Goal: Task Accomplishment & Management: Manage account settings

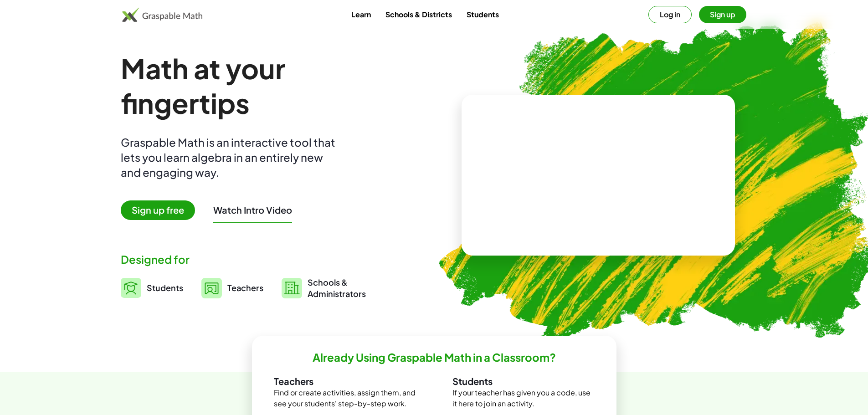
click at [664, 18] on button "Log in" at bounding box center [669, 14] width 43 height 17
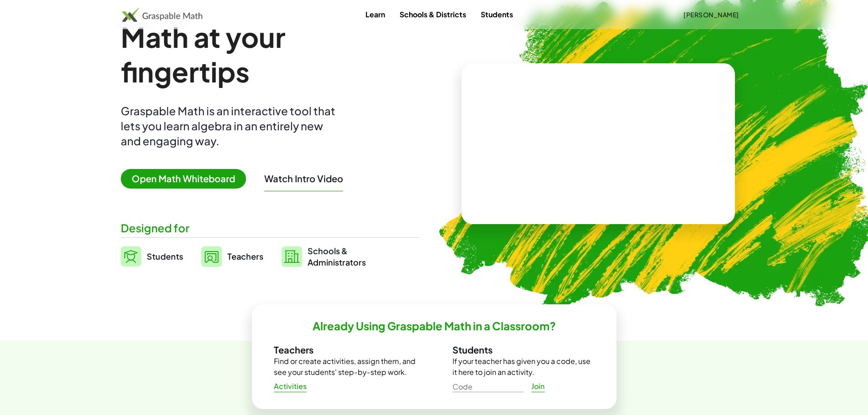
scroll to position [46, 0]
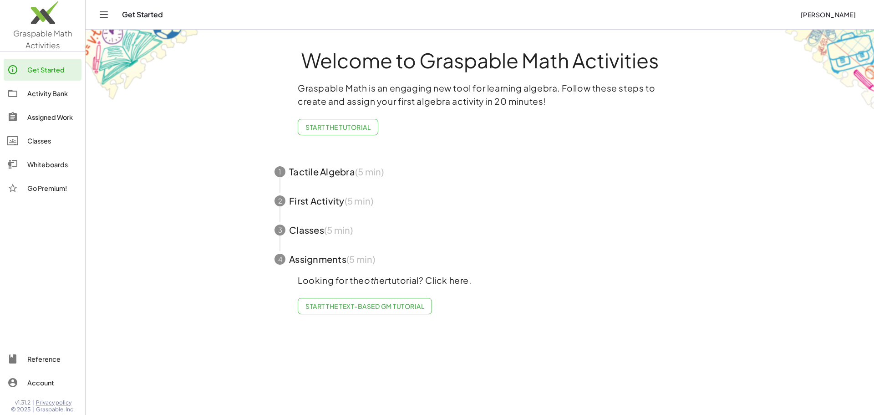
click at [32, 143] on div "Classes" at bounding box center [52, 140] width 51 height 11
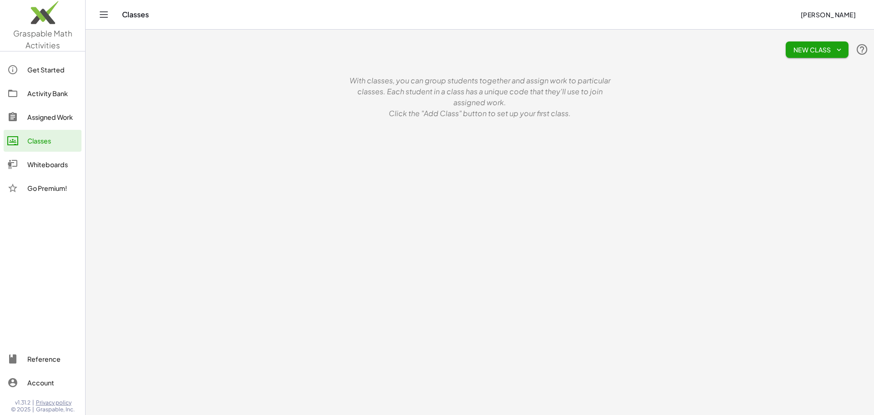
click at [837, 53] on icon "button" at bounding box center [839, 50] width 8 height 8
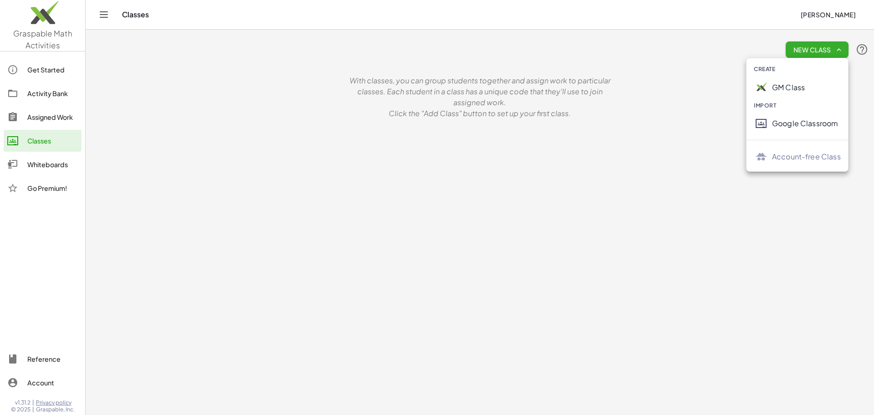
click at [795, 123] on div "Google Classroom" at bounding box center [806, 123] width 69 height 11
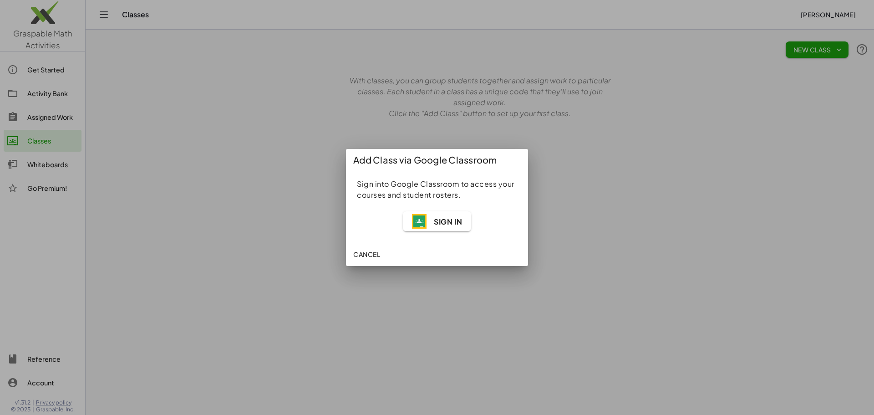
click at [449, 224] on span "Sign In" at bounding box center [448, 222] width 28 height 10
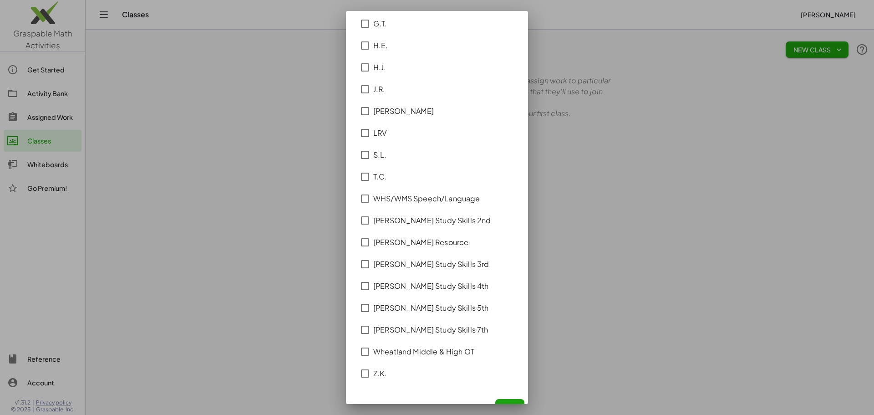
scroll to position [542, 0]
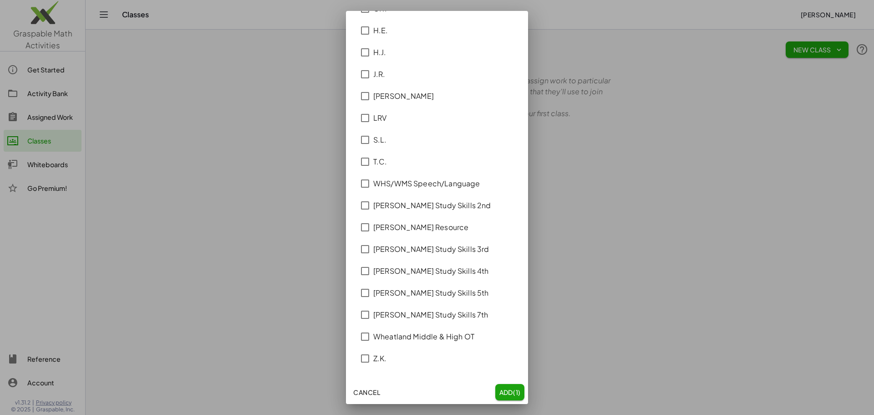
click at [504, 388] on span "Add (1)" at bounding box center [510, 392] width 22 height 8
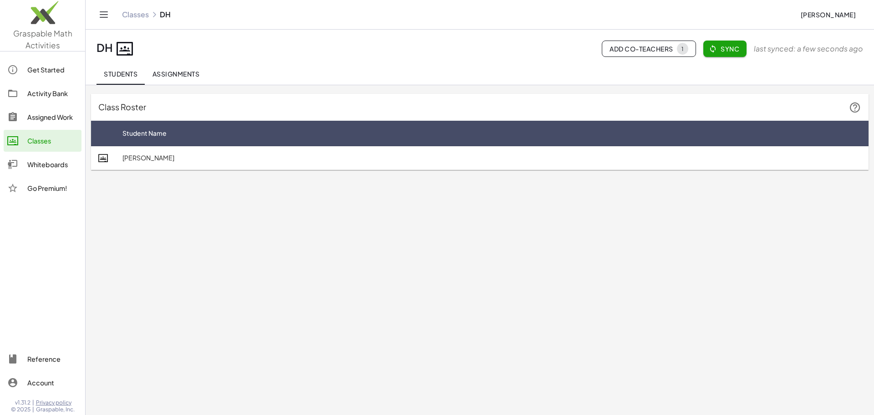
click at [41, 96] on div "Activity Bank" at bounding box center [52, 93] width 51 height 11
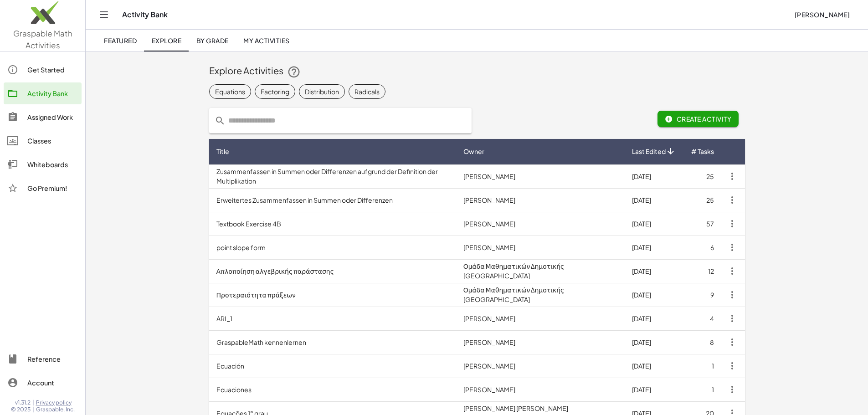
click at [225, 123] on input "text" at bounding box center [345, 121] width 240 height 26
type input "**********"
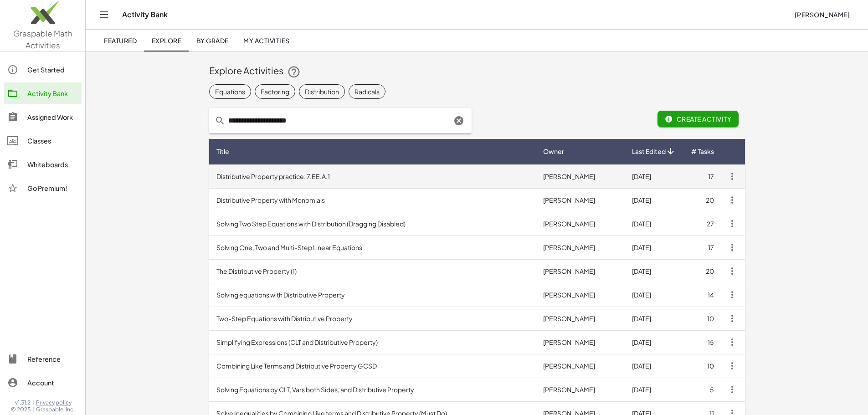
click at [209, 180] on td "Distributive Property practice; 7.EE.A.1" at bounding box center [372, 176] width 327 height 24
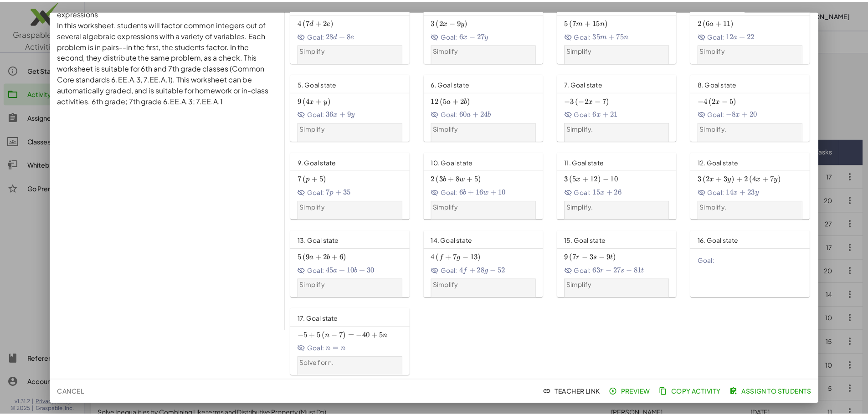
scroll to position [51, 0]
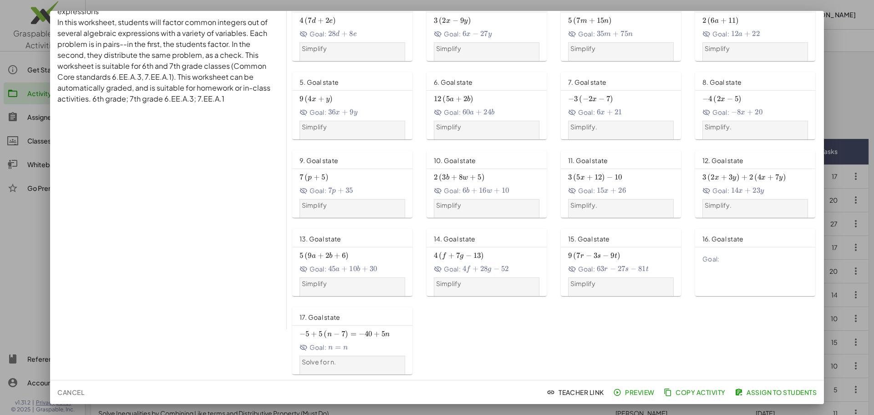
click at [754, 393] on span "Assign to Students" at bounding box center [777, 392] width 80 height 8
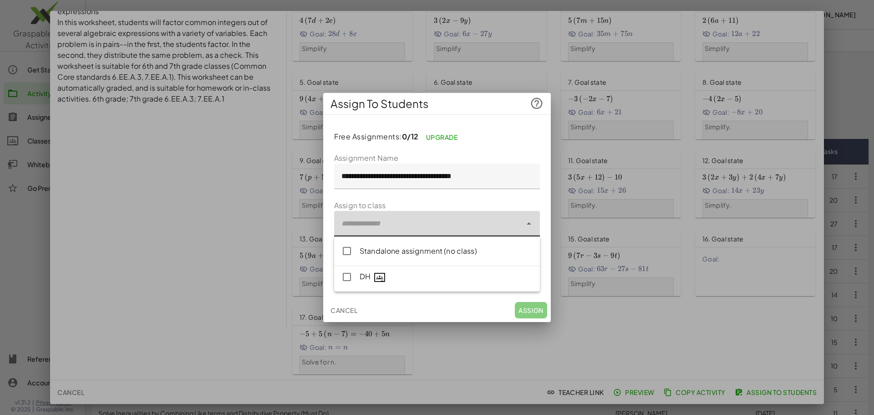
click at [415, 225] on div at bounding box center [428, 224] width 188 height 26
type input "**********"
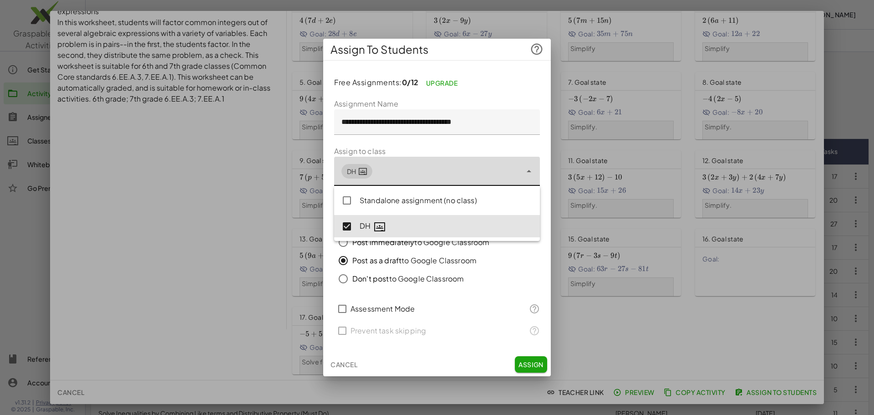
click at [538, 370] on button "Assign" at bounding box center [531, 364] width 32 height 16
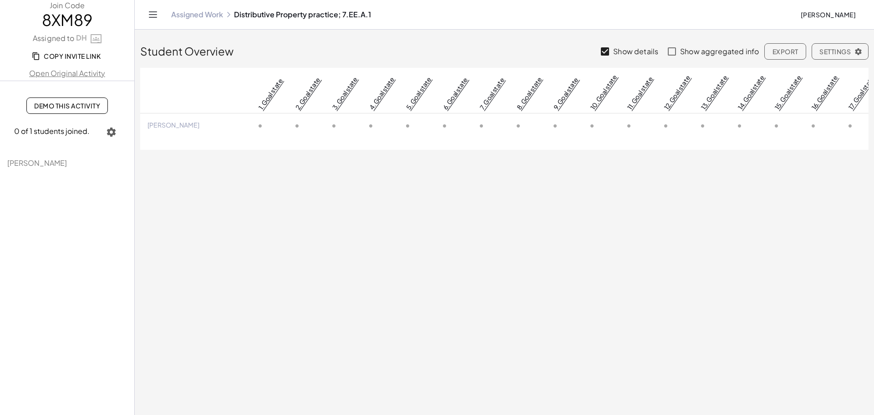
drag, startPoint x: 81, startPoint y: 25, endPoint x: 61, endPoint y: 20, distance: 20.7
click at [61, 20] on span "8XM89" at bounding box center [67, 20] width 134 height 18
drag, startPoint x: 36, startPoint y: 16, endPoint x: 94, endPoint y: 17, distance: 57.8
click at [94, 17] on span "8XM89" at bounding box center [67, 20] width 134 height 18
copy span "8XM89"
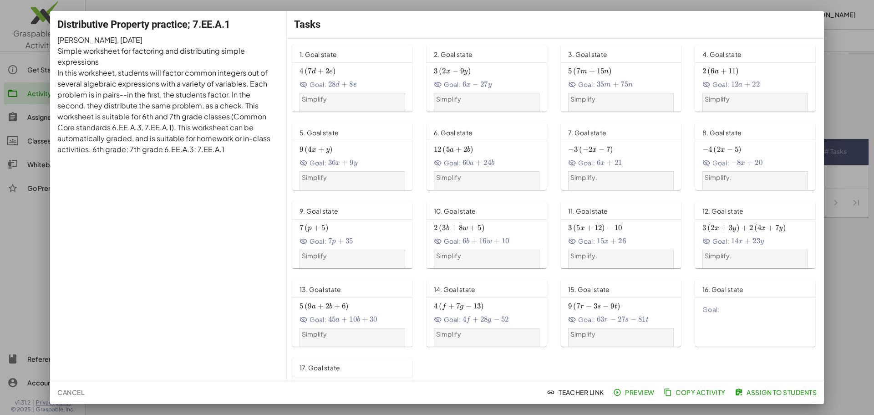
click at [847, 42] on div at bounding box center [437, 207] width 874 height 415
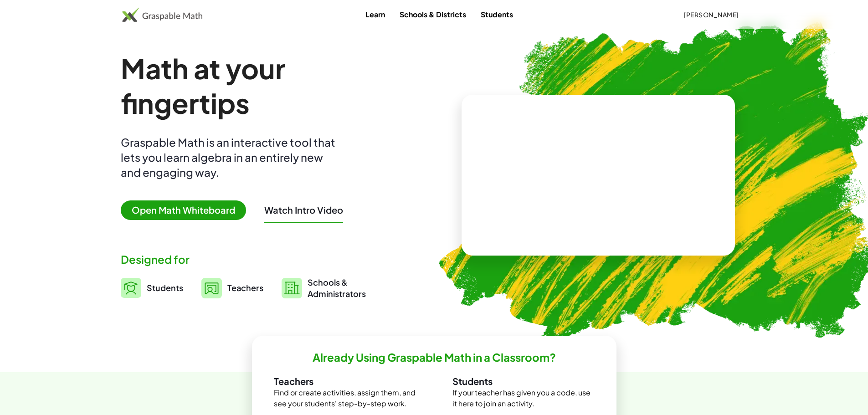
click at [503, 14] on link "Students" at bounding box center [496, 14] width 47 height 17
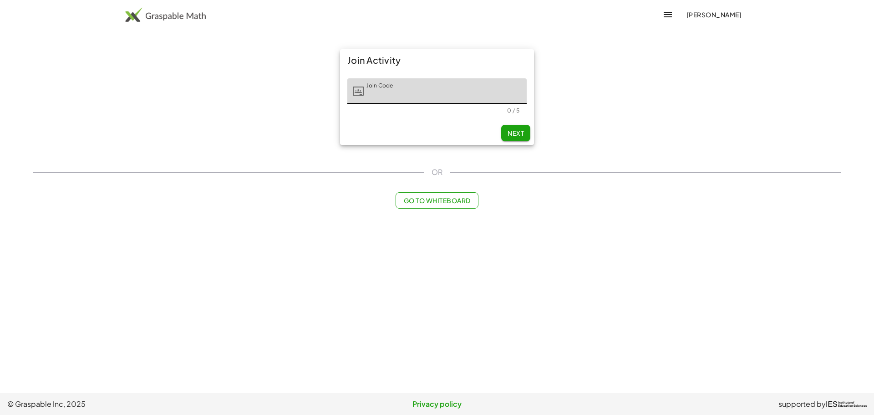
click at [472, 202] on button "Go to Whiteboard" at bounding box center [437, 200] width 82 height 16
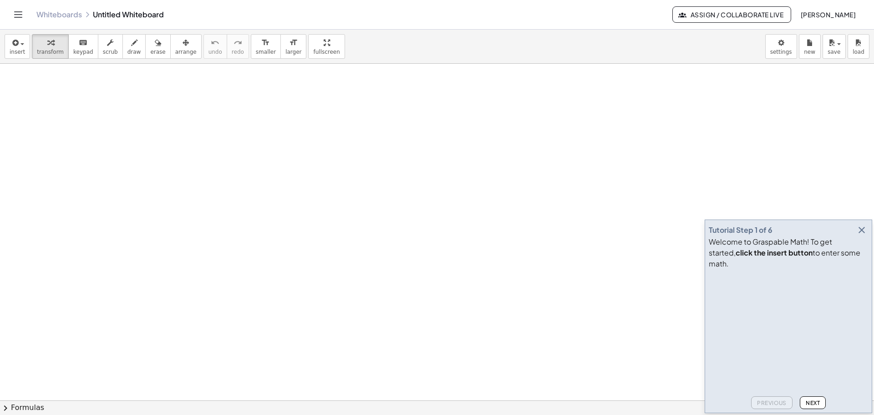
click at [824, 10] on button "[PERSON_NAME]" at bounding box center [828, 14] width 70 height 16
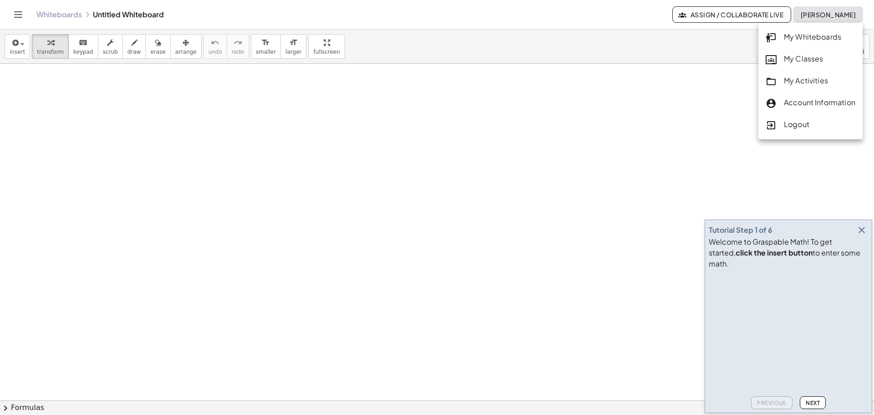
click at [808, 56] on div "My Classes" at bounding box center [811, 59] width 90 height 12
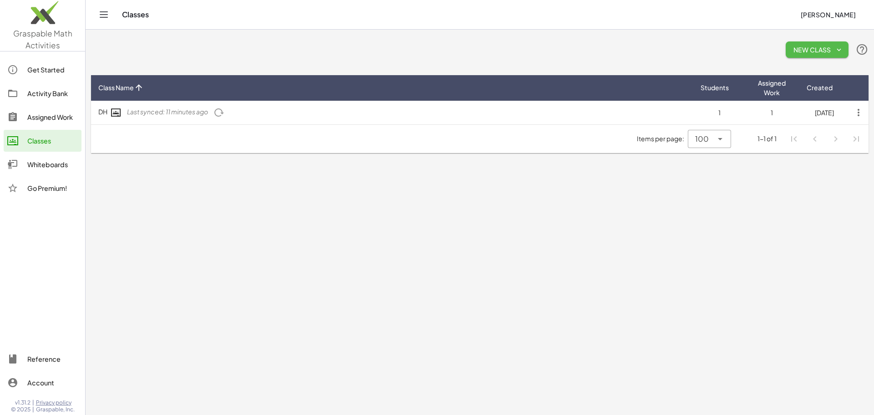
click at [811, 49] on span "New Class" at bounding box center [817, 50] width 48 height 8
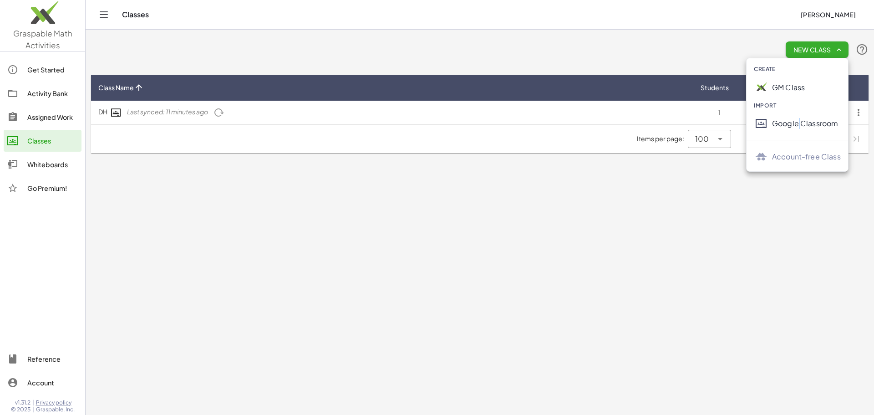
click at [800, 123] on div "Google Classroom" at bounding box center [806, 123] width 69 height 11
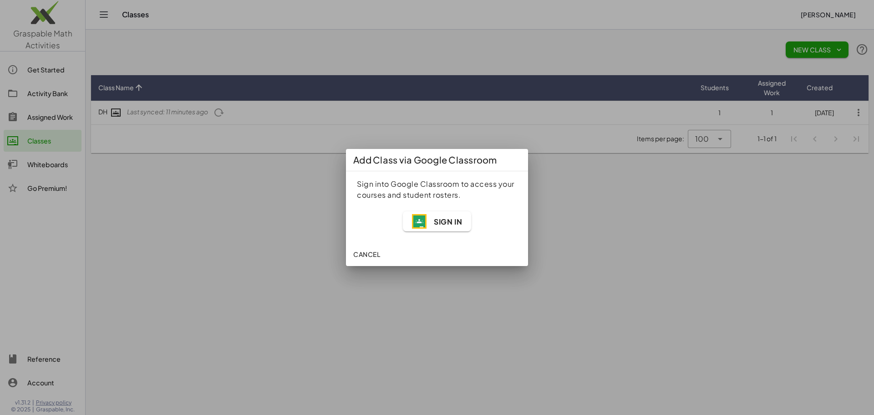
click at [448, 223] on span "Sign In" at bounding box center [448, 222] width 28 height 10
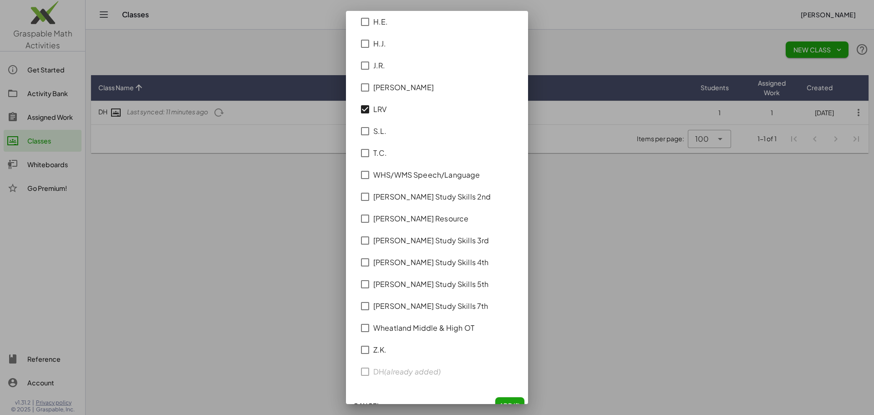
scroll to position [542, 0]
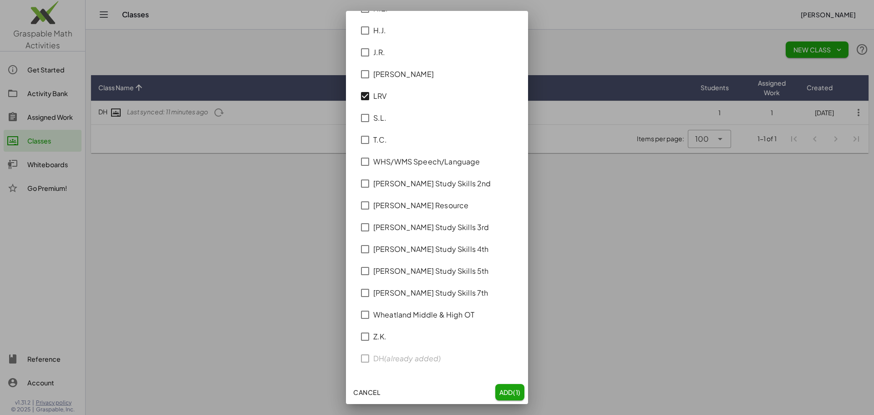
click at [506, 395] on span "Add (1)" at bounding box center [510, 392] width 22 height 8
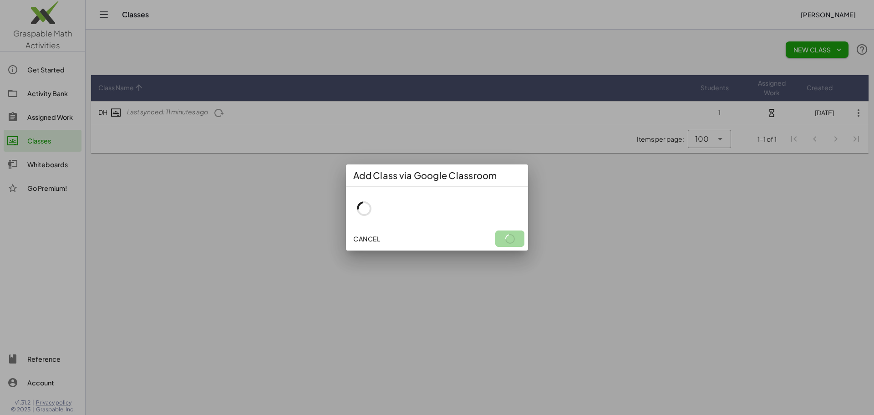
scroll to position [0, 0]
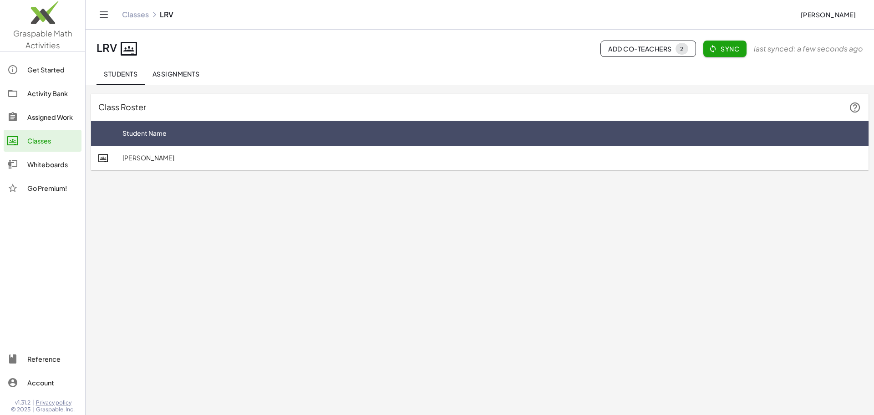
click at [43, 95] on div "Activity Bank" at bounding box center [52, 93] width 51 height 11
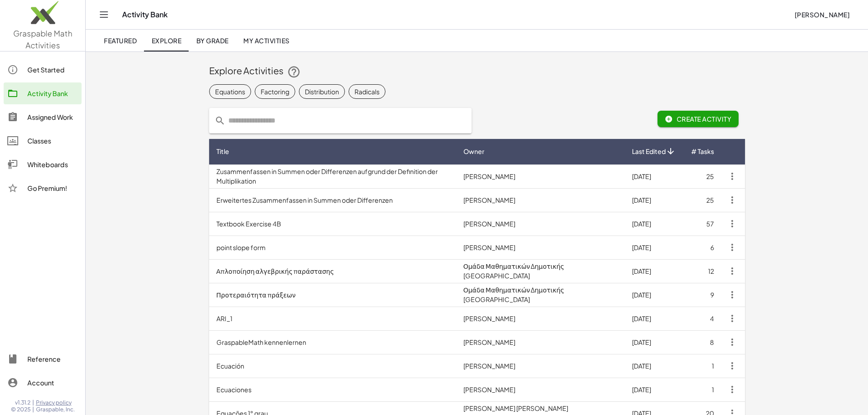
click at [225, 122] on input "text" at bounding box center [345, 121] width 240 height 26
type input "********"
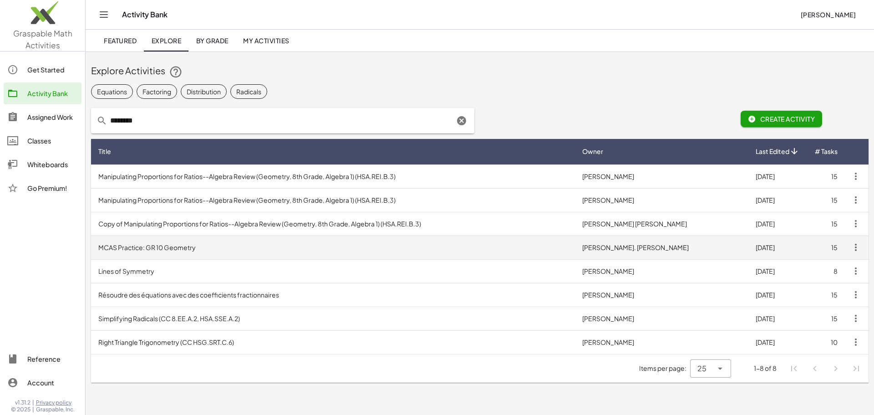
click at [178, 245] on td "MCAS Practice: GR 10 Geometry" at bounding box center [333, 247] width 484 height 24
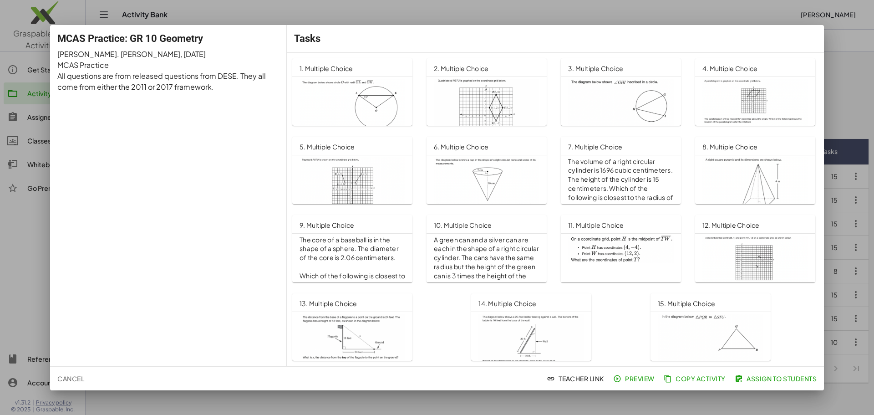
click at [264, 12] on div at bounding box center [437, 207] width 874 height 415
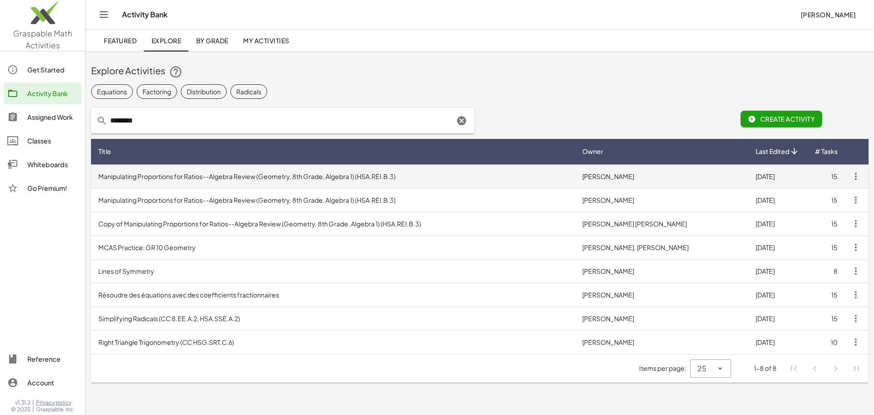
click at [241, 179] on td "Manipulating Proportions for Ratios--Algebra Review (Geometry, 8th Grade, Algeb…" at bounding box center [333, 176] width 484 height 24
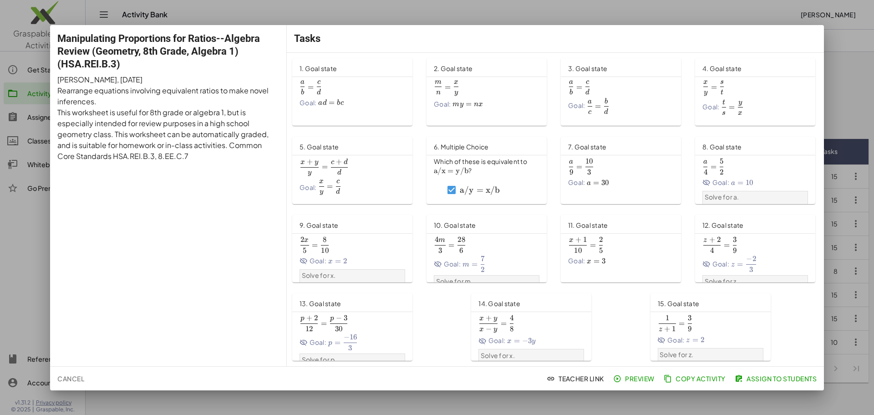
click at [773, 374] on span "Assign to Students" at bounding box center [777, 378] width 80 height 8
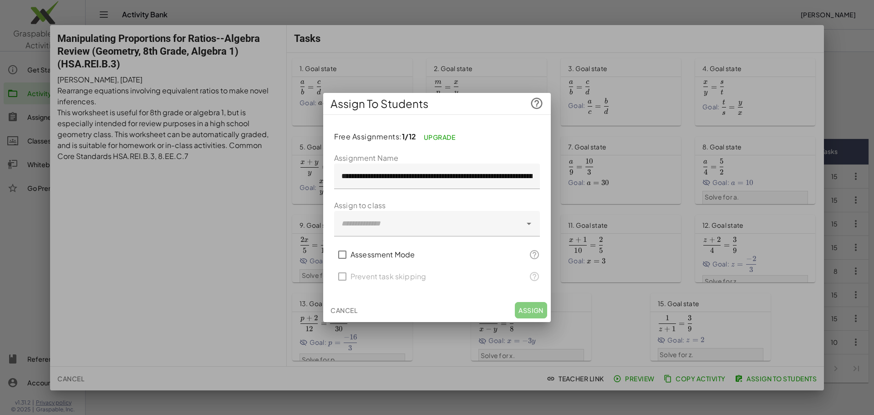
click at [356, 225] on div at bounding box center [428, 224] width 188 height 26
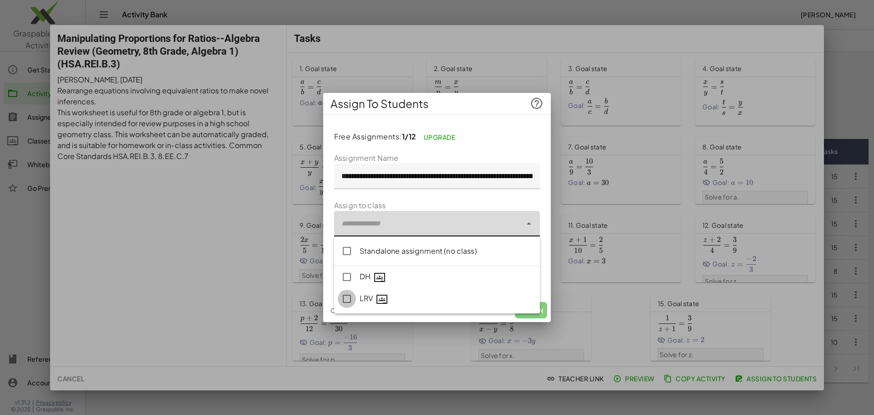
type input "**********"
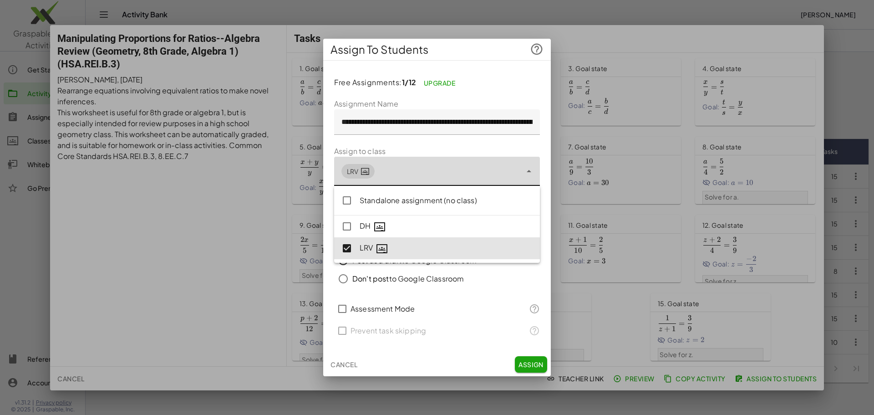
click at [492, 277] on div "Don't post to Google Classroom" at bounding box center [437, 279] width 206 height 18
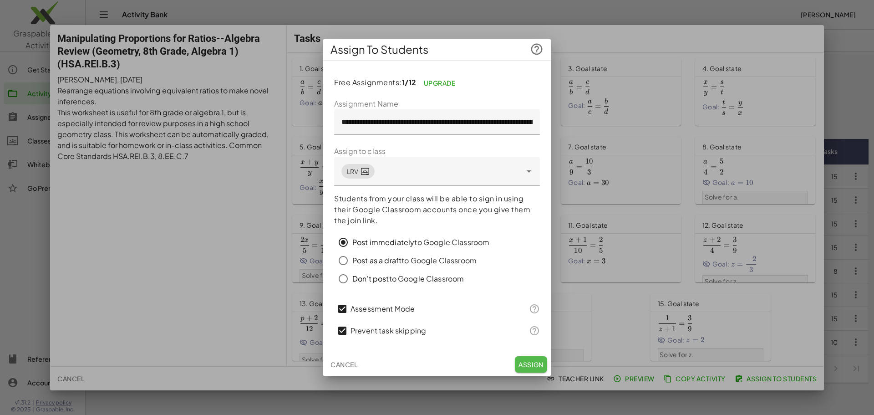
click at [527, 365] on span "Assign" at bounding box center [531, 364] width 25 height 8
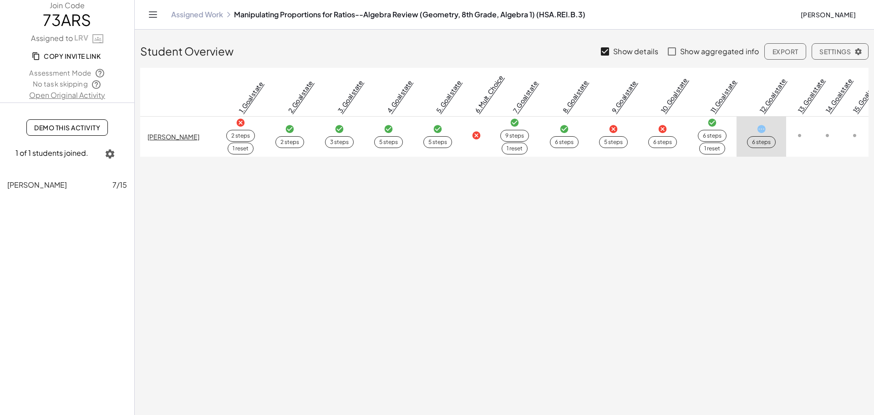
click at [835, 20] on button "[PERSON_NAME]" at bounding box center [828, 14] width 70 height 16
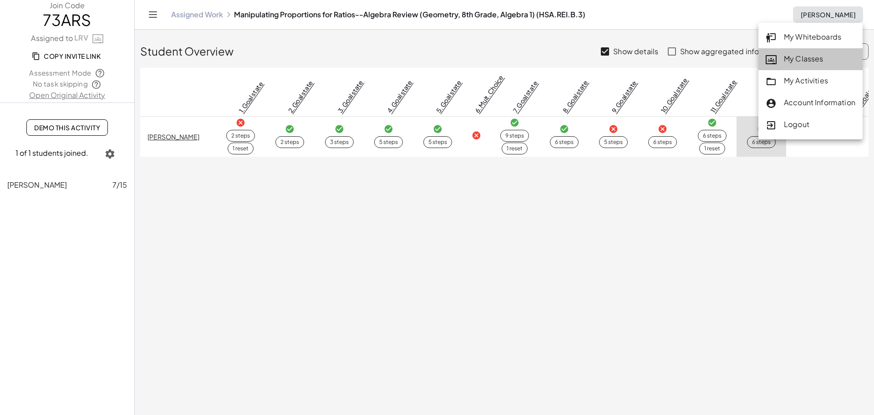
click at [807, 57] on div "My Classes" at bounding box center [811, 59] width 90 height 12
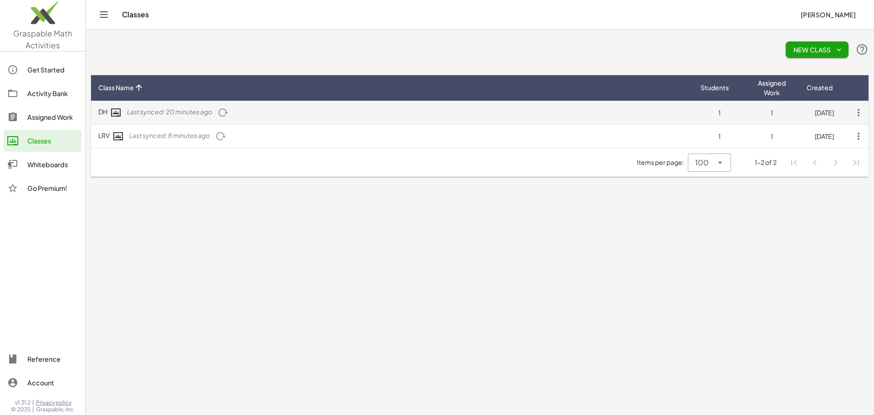
click at [162, 114] on span "Last synced: 20 minutes ago" at bounding box center [169, 111] width 85 height 8
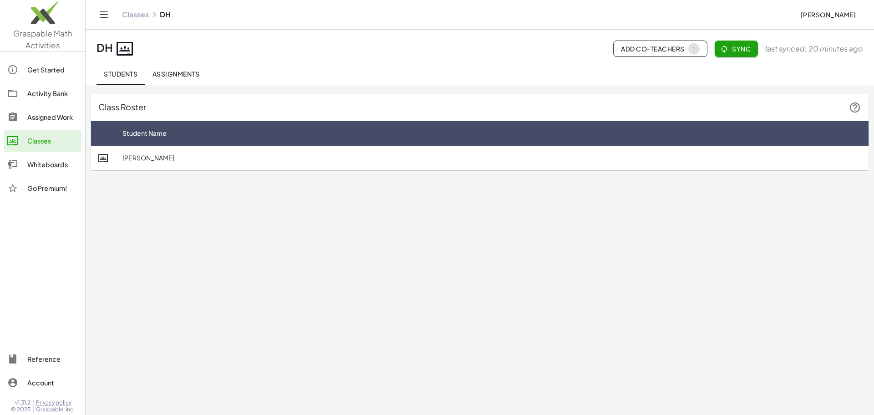
click at [162, 160] on td "[PERSON_NAME]" at bounding box center [492, 158] width 754 height 24
click at [104, 158] on icon at bounding box center [103, 158] width 10 height 10
click at [189, 75] on span "Assignments" at bounding box center [175, 74] width 47 height 8
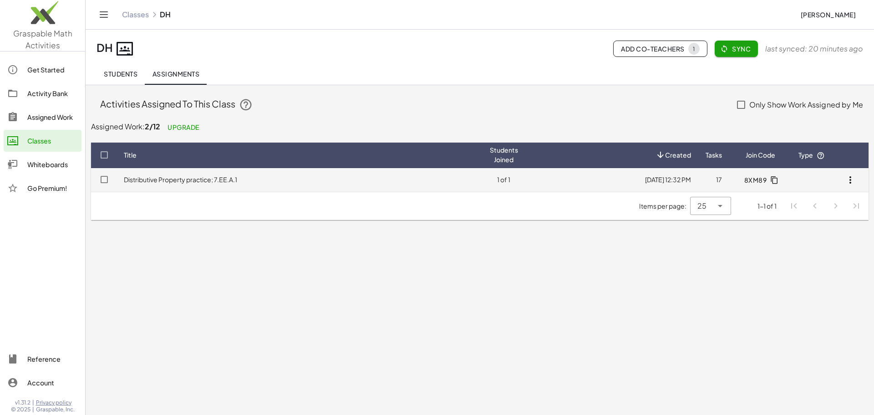
click at [199, 180] on link "Distributive Property practice; 7.EE.A.1" at bounding box center [180, 179] width 113 height 8
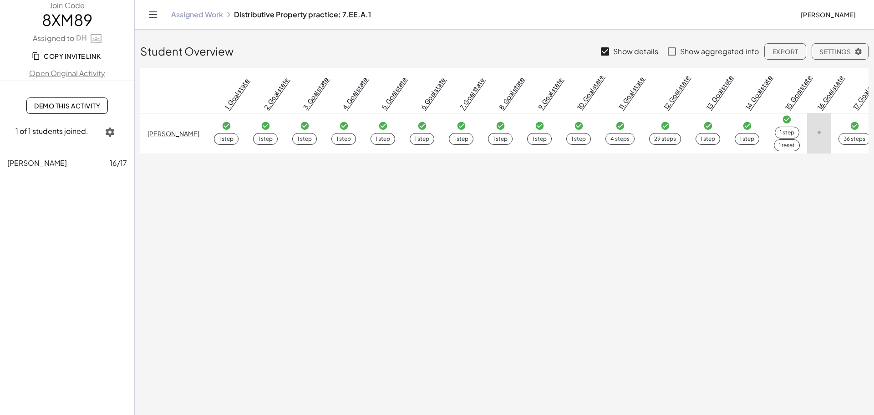
click at [861, 109] on th "17. Goal state" at bounding box center [855, 91] width 46 height 46
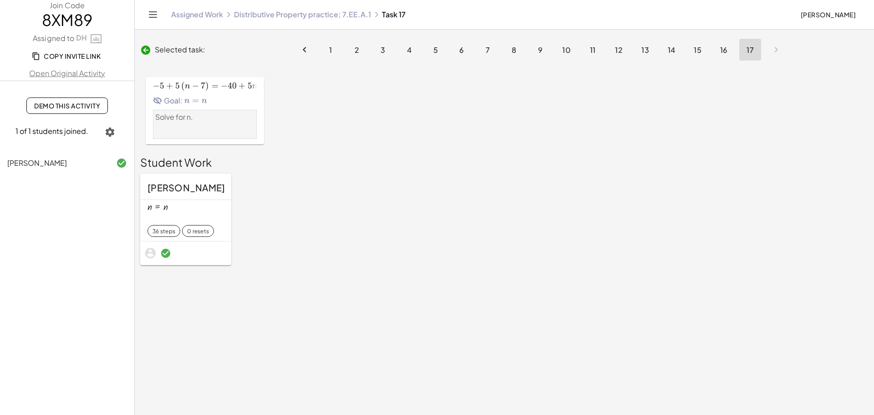
click at [717, 50] on button "16" at bounding box center [724, 50] width 22 height 22
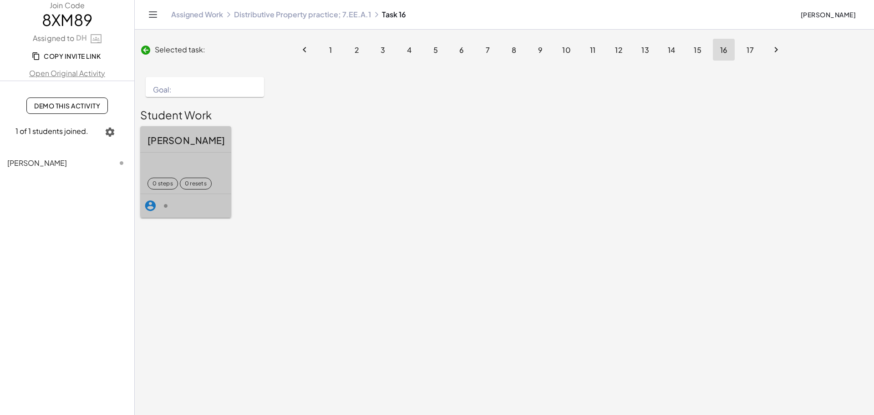
click at [193, 185] on div "0 resets" at bounding box center [196, 183] width 22 height 8
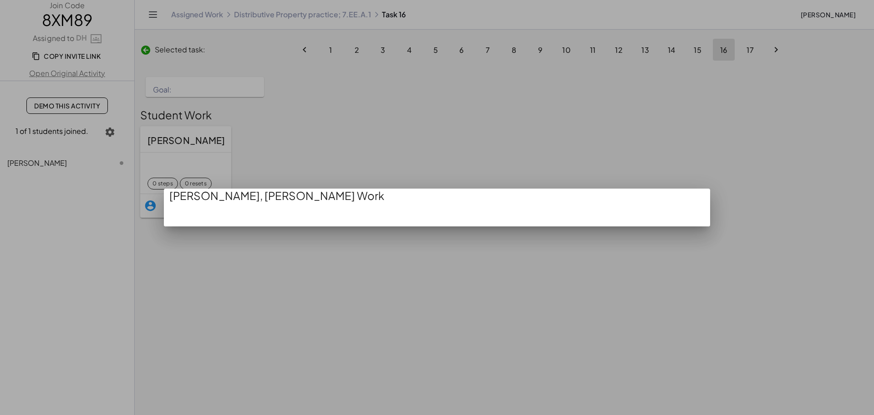
click at [278, 149] on div at bounding box center [437, 207] width 874 height 415
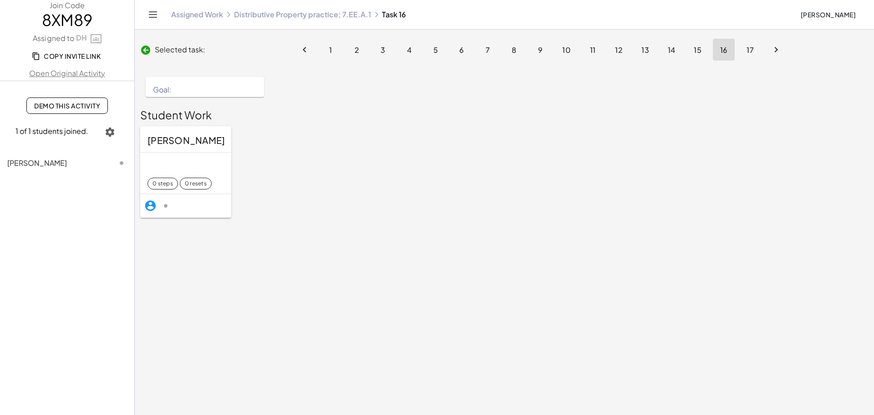
click at [184, 84] on div "Goal:" at bounding box center [205, 87] width 104 height 16
click at [187, 87] on div "Goal:" at bounding box center [205, 89] width 104 height 11
click at [113, 134] on icon "button" at bounding box center [110, 132] width 11 height 11
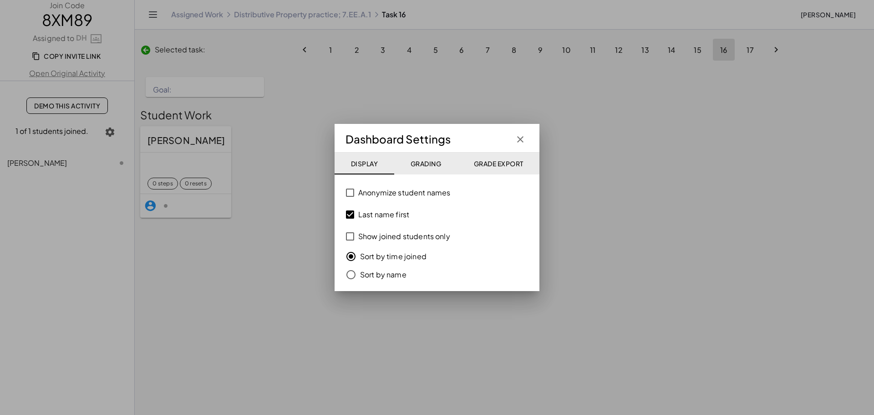
click at [524, 138] on icon "button" at bounding box center [520, 139] width 11 height 11
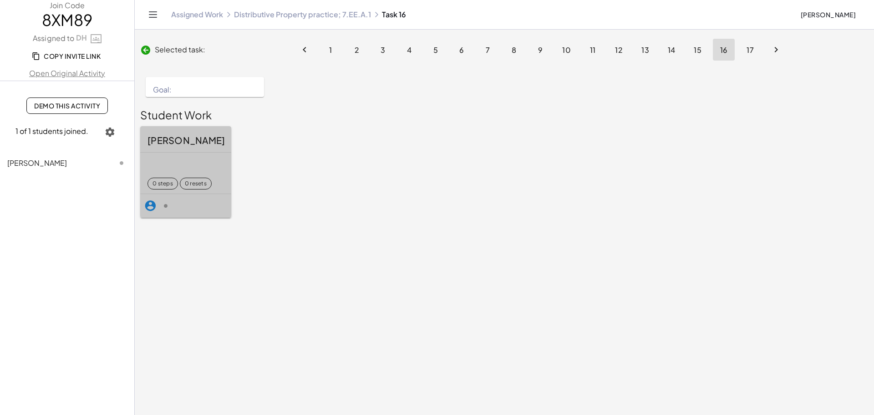
click at [165, 203] on icon at bounding box center [165, 205] width 11 height 11
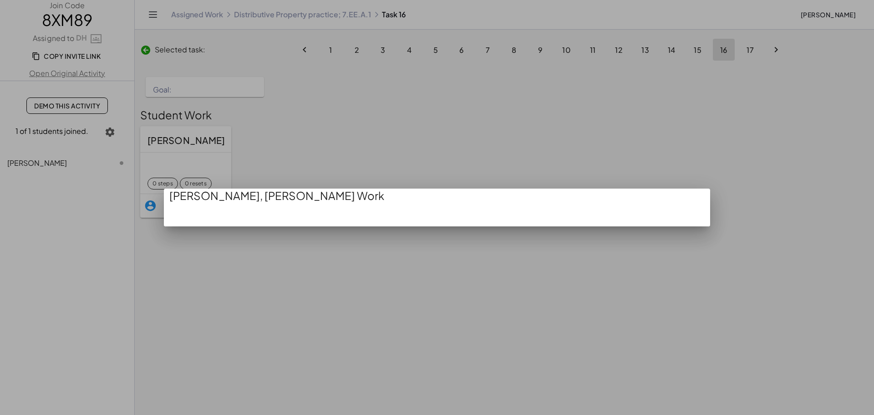
click at [292, 140] on div at bounding box center [437, 207] width 874 height 415
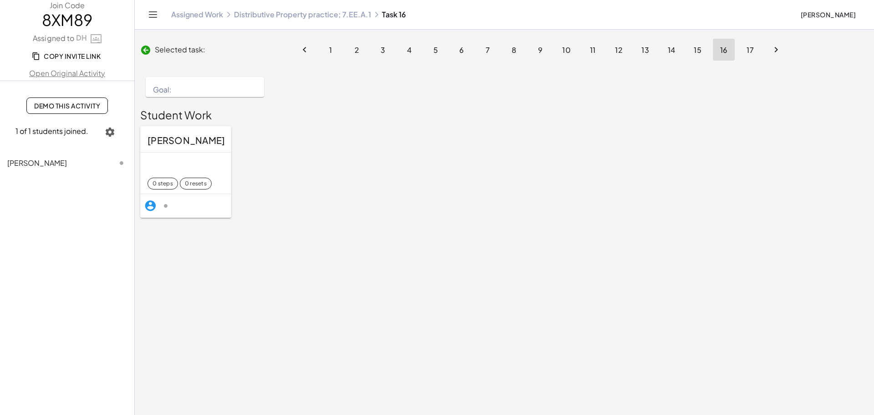
click at [194, 90] on div "Goal:" at bounding box center [205, 89] width 104 height 11
click at [778, 51] on icon "Next page" at bounding box center [776, 49] width 11 height 11
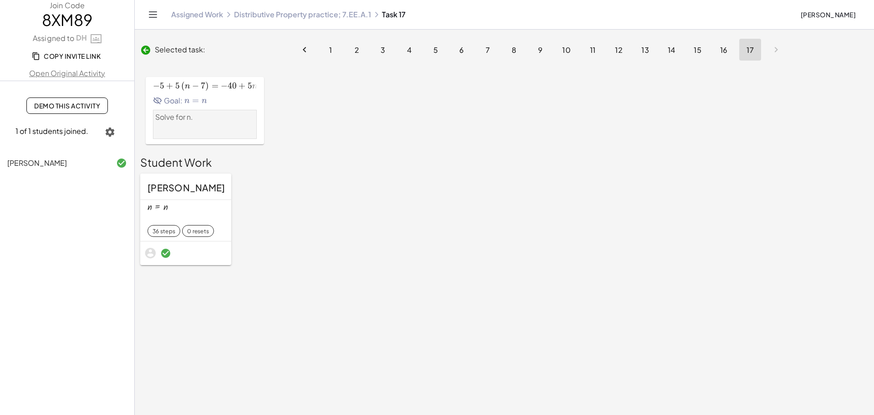
click at [307, 53] on icon "Previous page" at bounding box center [304, 49] width 11 height 11
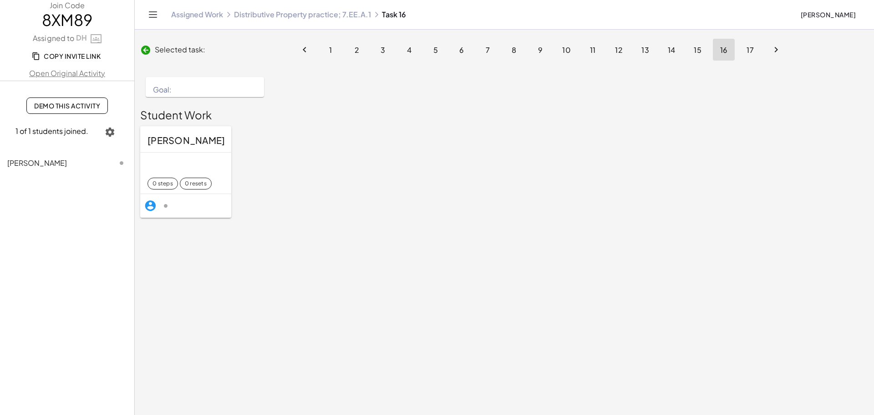
click at [326, 52] on button "1" at bounding box center [331, 50] width 22 height 22
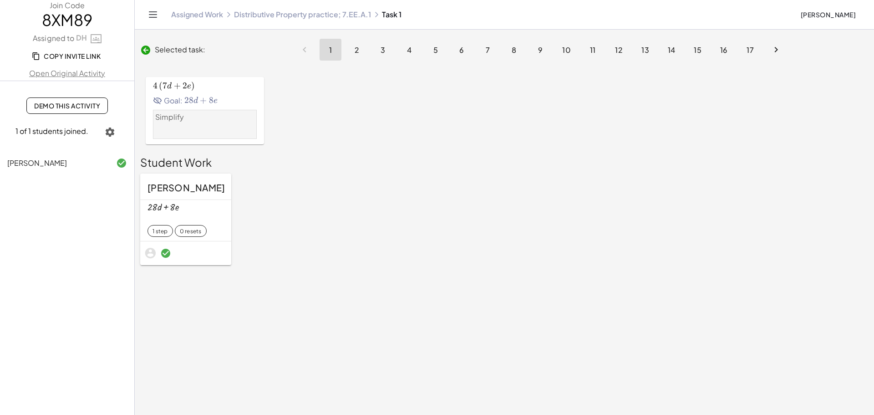
click at [355, 54] on span "2" at bounding box center [356, 50] width 5 height 10
click at [381, 53] on span "3" at bounding box center [383, 50] width 5 height 10
click at [408, 51] on span "4" at bounding box center [409, 50] width 5 height 10
click at [435, 51] on span "5" at bounding box center [435, 50] width 5 height 10
click at [465, 52] on button "6" at bounding box center [462, 50] width 22 height 22
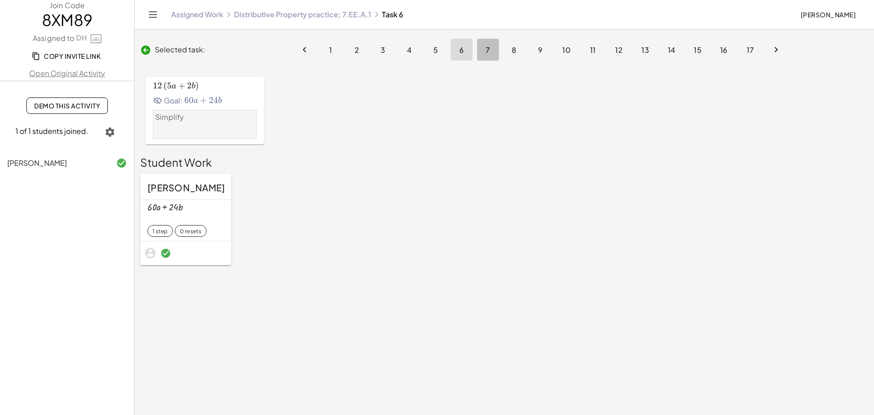
click at [480, 51] on button "7" at bounding box center [488, 50] width 22 height 22
click at [510, 51] on button "8" at bounding box center [514, 50] width 22 height 22
click at [174, 51] on span "Selected task:" at bounding box center [180, 49] width 51 height 11
click at [149, 52] on icon at bounding box center [145, 50] width 11 height 11
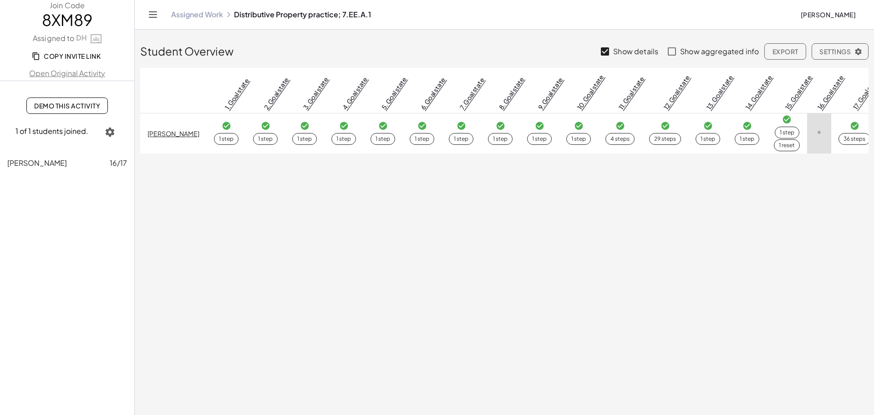
scroll to position [0, 11]
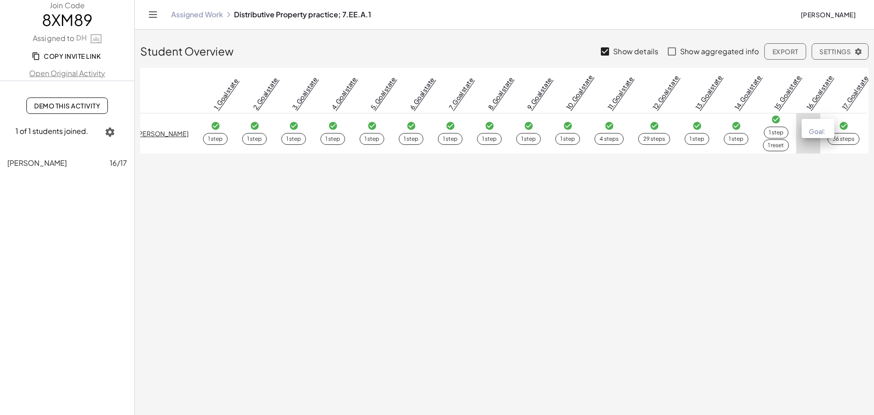
click at [817, 99] on link "16. Goal state" at bounding box center [820, 91] width 30 height 37
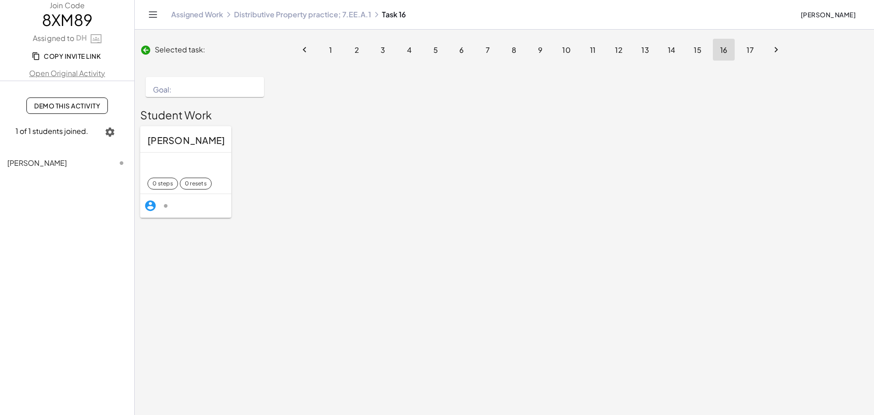
click at [109, 130] on icon "button" at bounding box center [110, 132] width 11 height 11
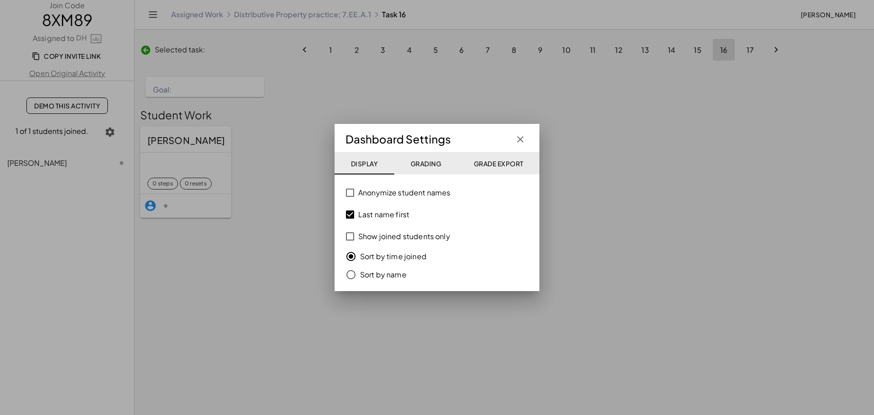
click at [420, 166] on span "Grading" at bounding box center [425, 163] width 31 height 8
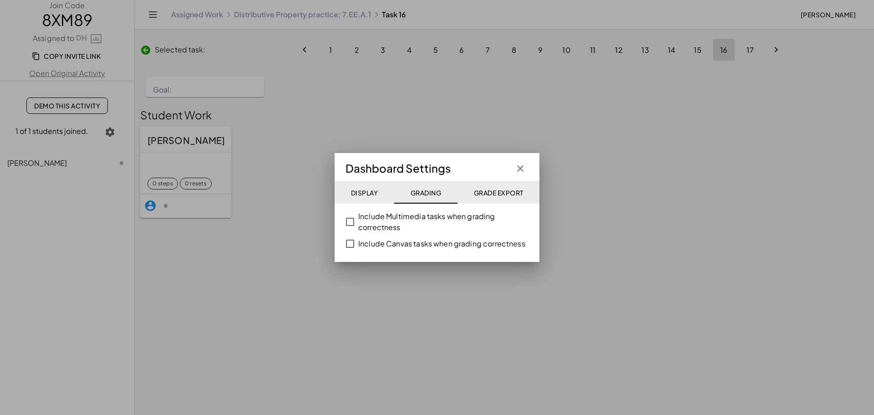
click at [496, 190] on span "Grade Export" at bounding box center [499, 193] width 50 height 8
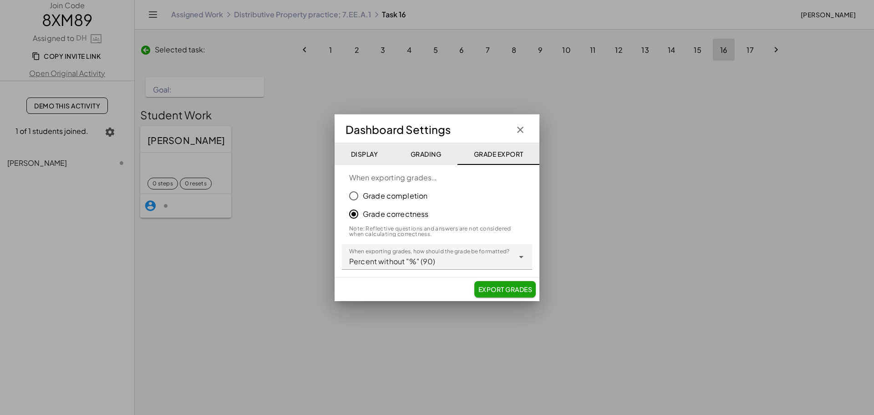
click at [520, 129] on icon "button" at bounding box center [520, 129] width 11 height 11
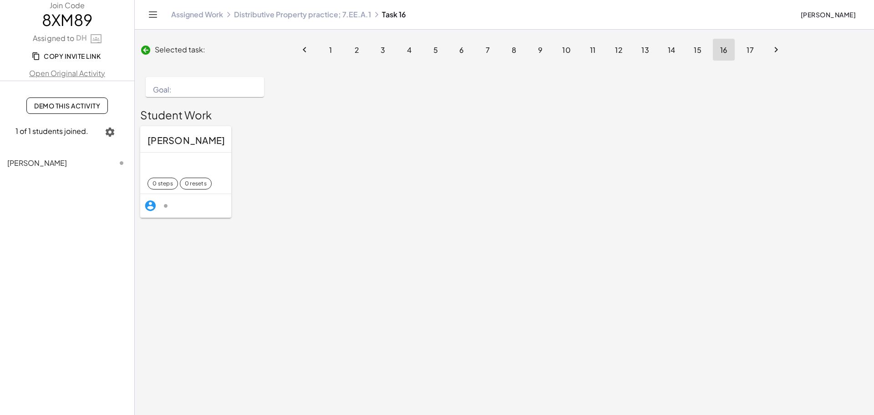
click at [107, 132] on icon "button" at bounding box center [110, 132] width 11 height 11
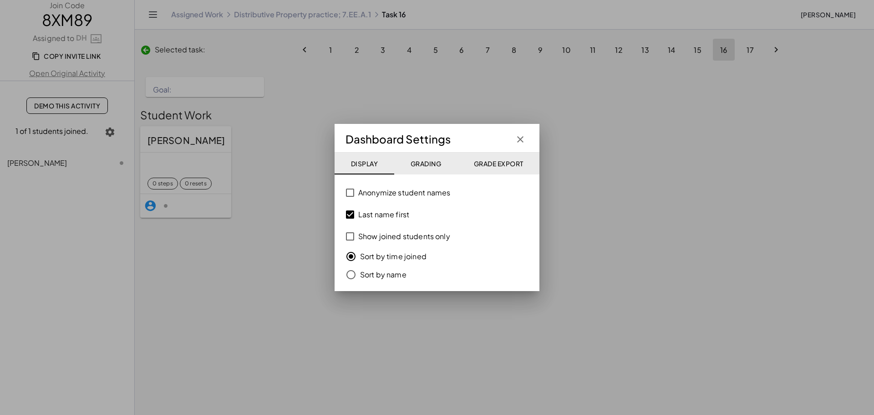
click at [262, 155] on div at bounding box center [437, 207] width 874 height 415
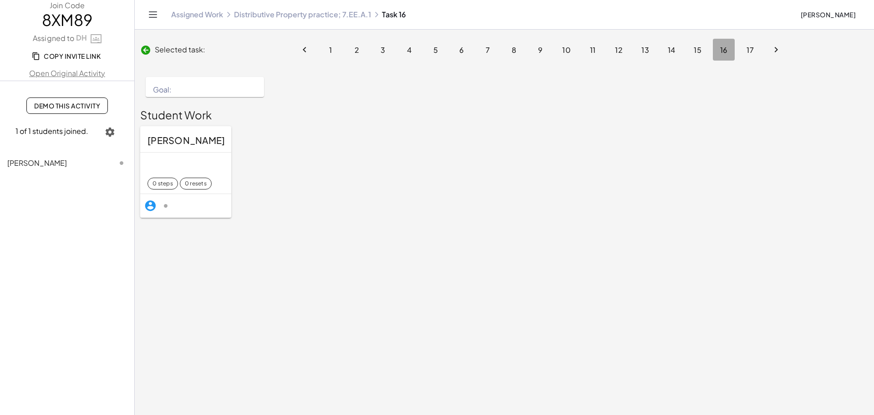
click at [724, 55] on button "16" at bounding box center [724, 50] width 22 height 22
click at [147, 52] on icon at bounding box center [145, 50] width 11 height 11
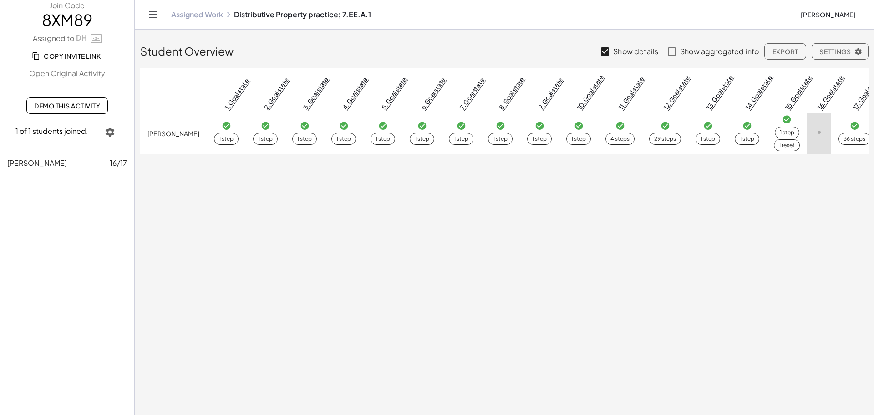
click at [821, 137] on icon at bounding box center [820, 133] width 10 height 10
click at [819, 133] on icon at bounding box center [820, 133] width 10 height 10
click at [829, 97] on link "16. Goal state" at bounding box center [831, 91] width 30 height 37
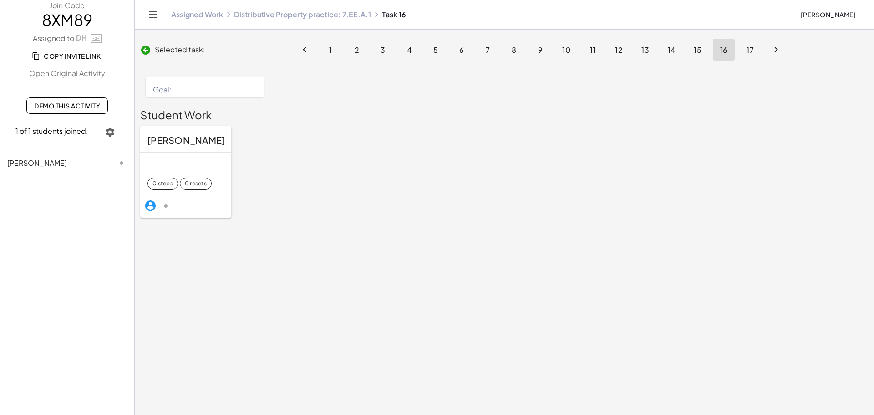
click at [813, 10] on button "[PERSON_NAME]" at bounding box center [828, 14] width 70 height 16
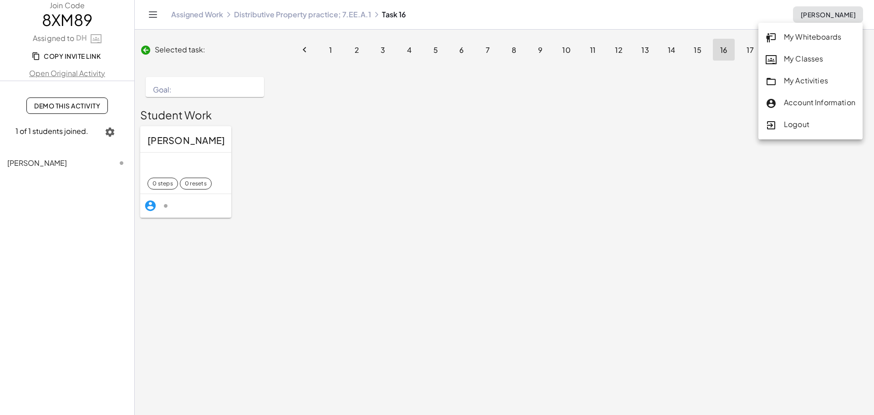
click at [801, 60] on div "My Classes" at bounding box center [811, 59] width 90 height 12
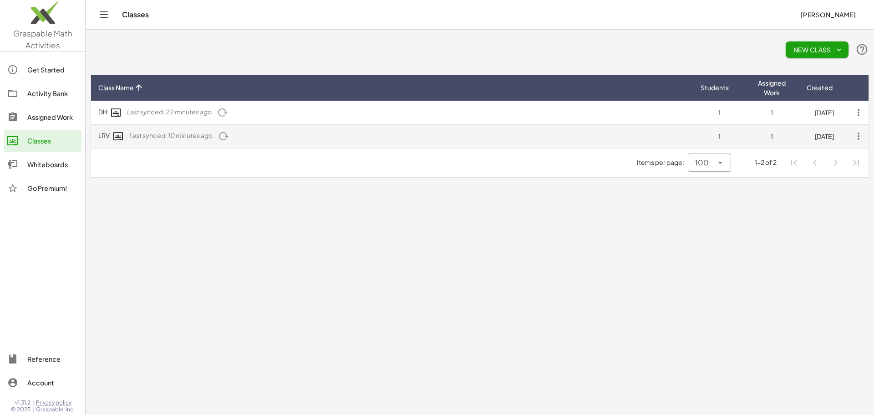
click at [131, 138] on span "Last synced: 10 minutes ago" at bounding box center [170, 135] width 83 height 8
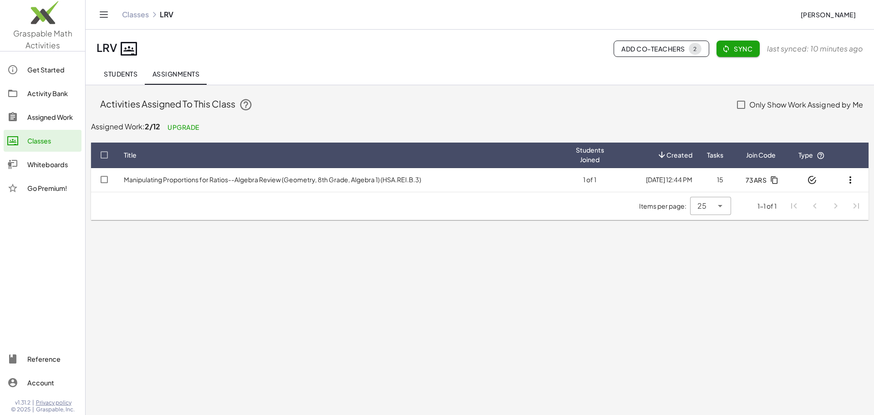
click at [181, 128] on span "Upgrade" at bounding box center [184, 127] width 32 height 8
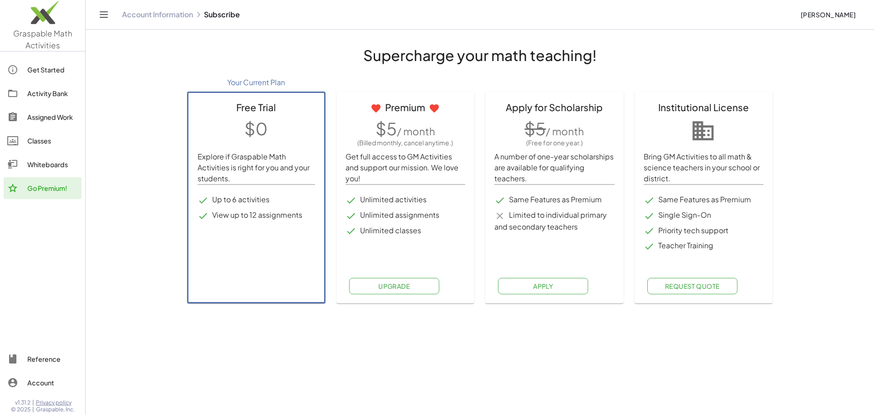
click at [54, 96] on div "Activity Bank" at bounding box center [52, 93] width 51 height 11
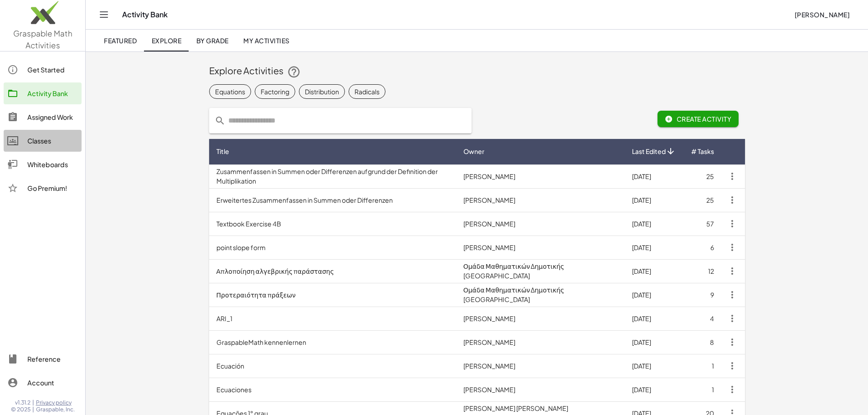
click at [41, 135] on div "Classes" at bounding box center [52, 140] width 51 height 11
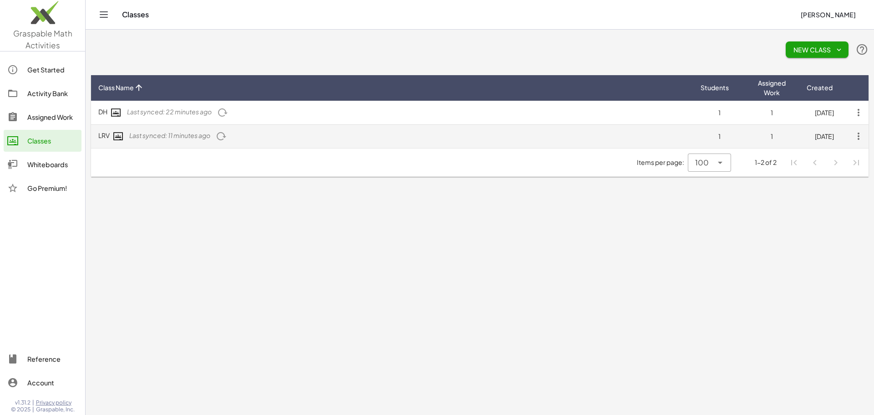
click at [172, 136] on span "Last synced: 11 minutes ago" at bounding box center [169, 135] width 81 height 8
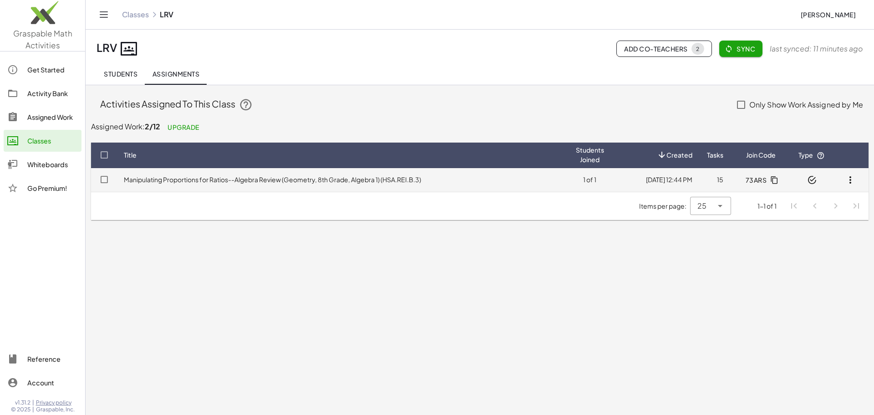
click at [183, 177] on link "Manipulating Proportions for Ratios--Algebra Review (Geometry, 8th Grade, Algeb…" at bounding box center [272, 179] width 297 height 8
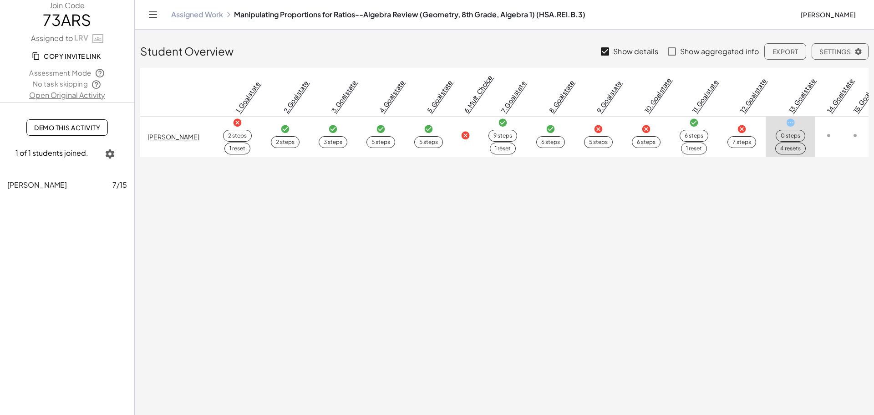
scroll to position [0, 14]
